Goal: Task Accomplishment & Management: Manage account settings

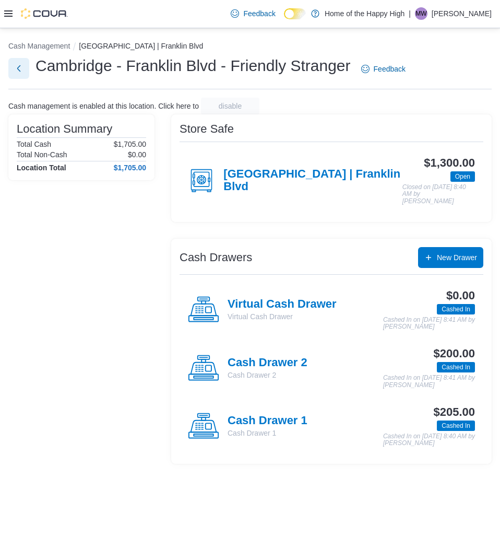
click at [21, 73] on button "Next" at bounding box center [18, 68] width 21 height 21
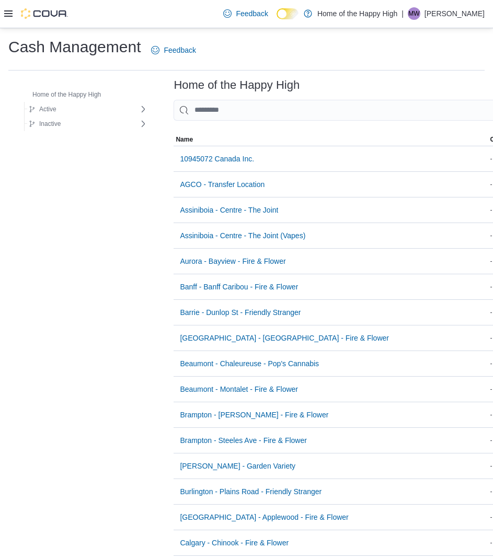
click at [478, 13] on p "Michael Welch" at bounding box center [454, 13] width 60 height 13
click at [428, 103] on span "Sign Out" at bounding box center [417, 104] width 28 height 10
